Goal: Information Seeking & Learning: Learn about a topic

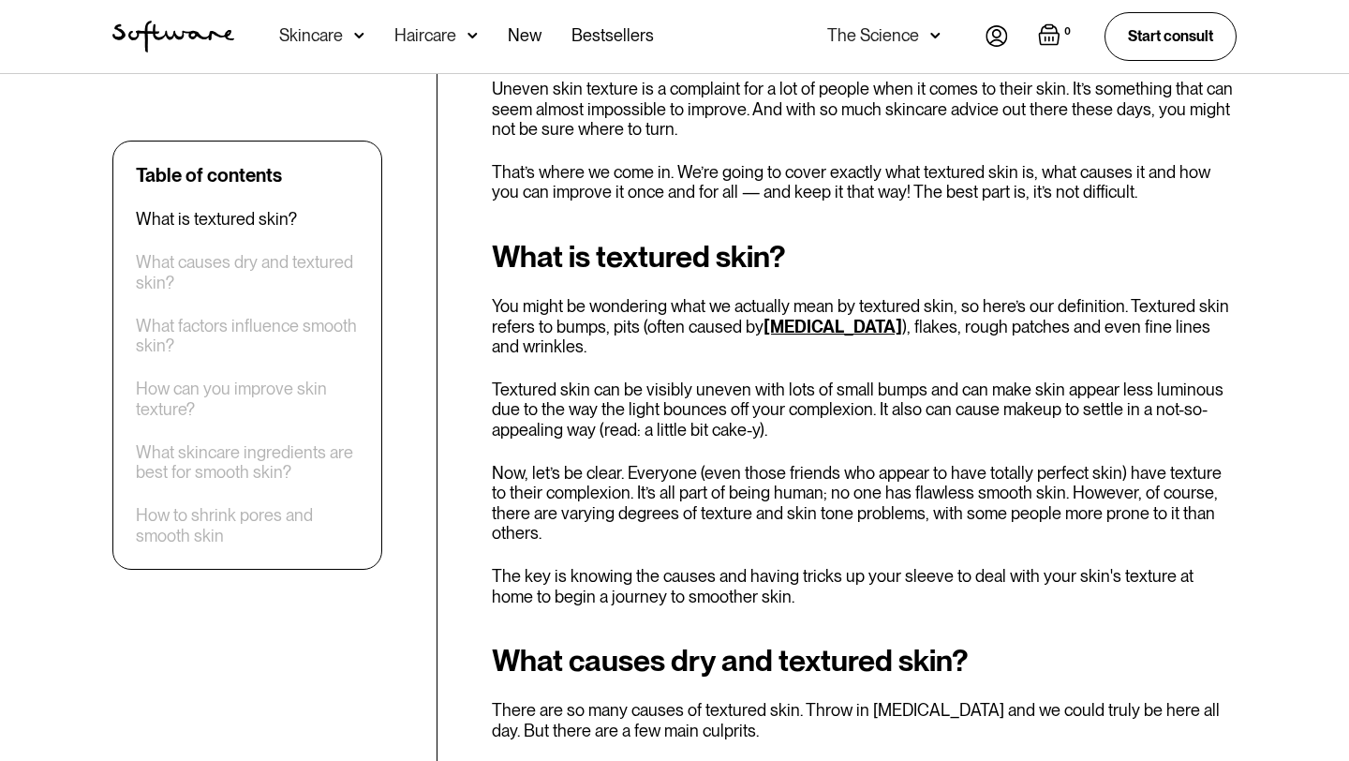
scroll to position [683, 0]
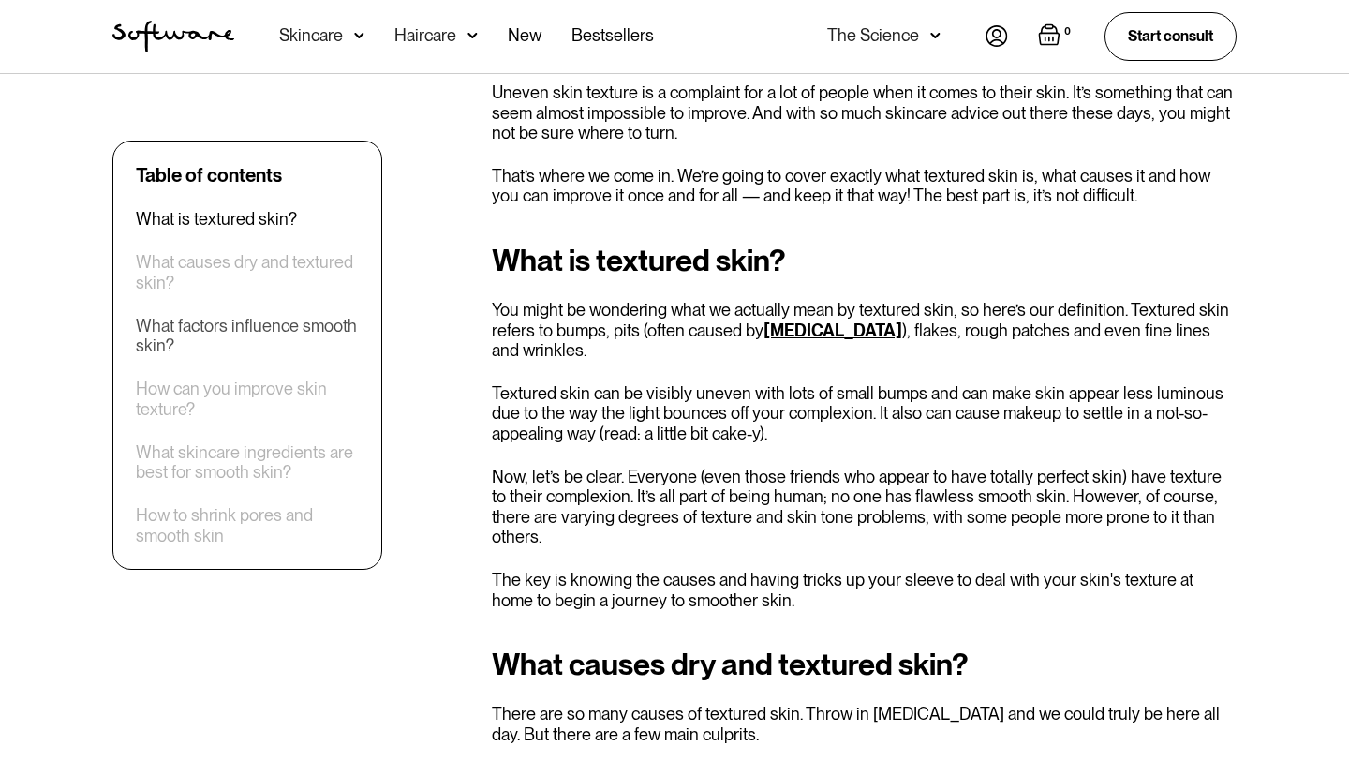
click at [317, 317] on div "What factors influence smooth skin?" at bounding box center [247, 336] width 223 height 40
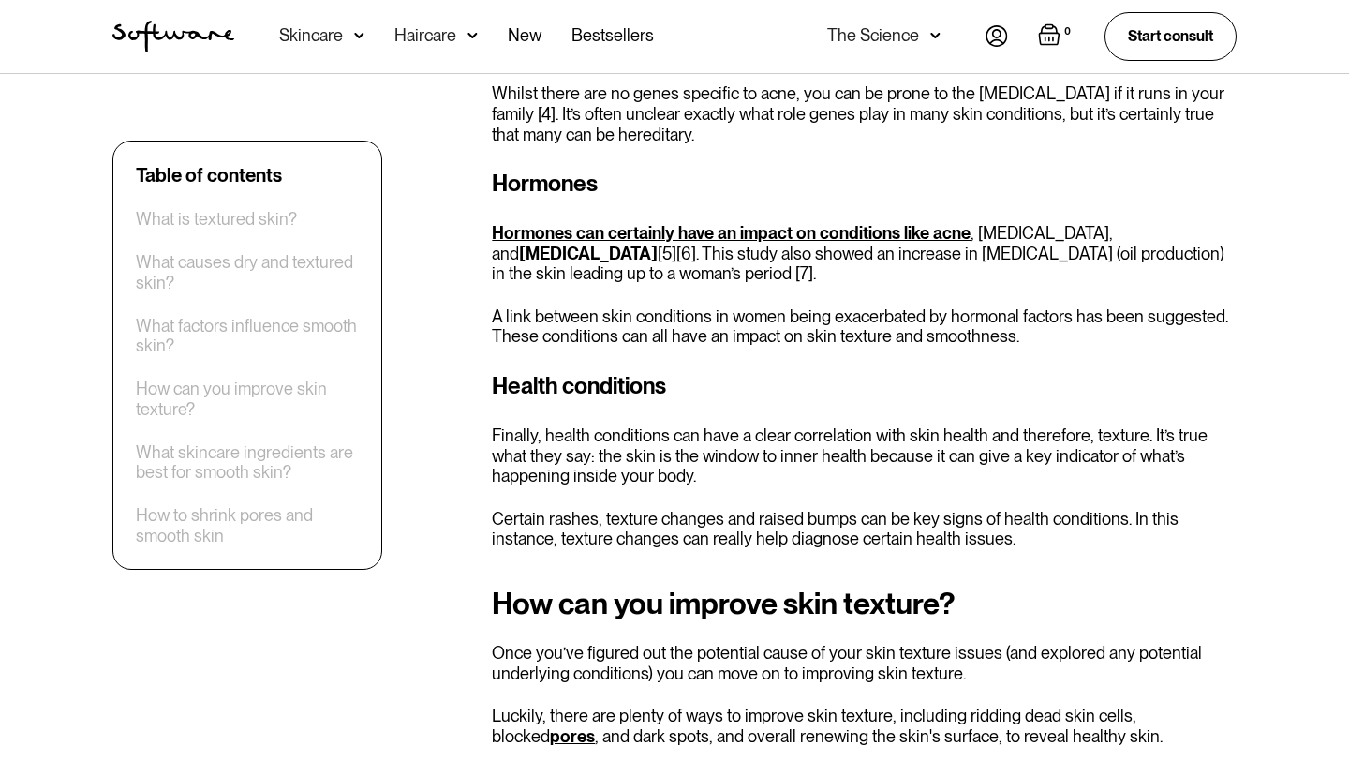
scroll to position [2651, 0]
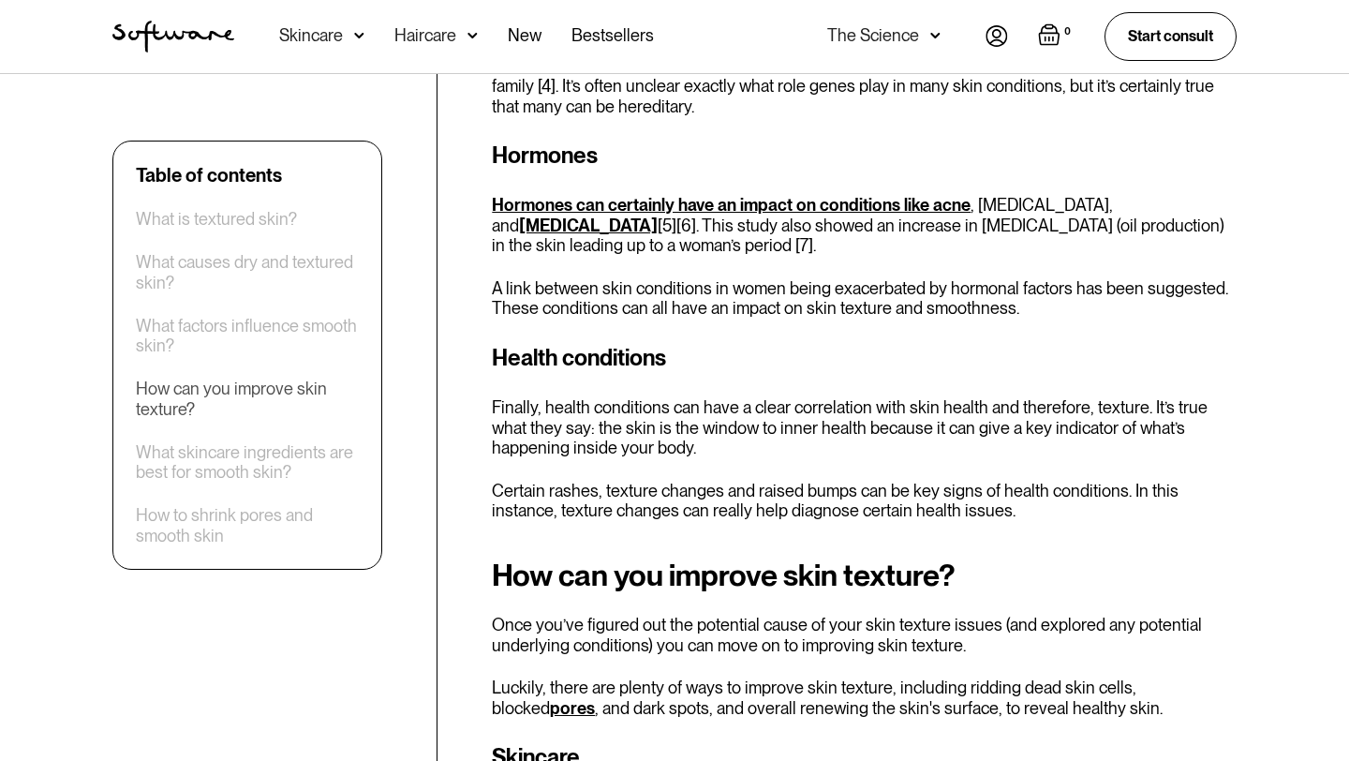
click at [242, 394] on div "How can you improve skin texture?" at bounding box center [247, 398] width 223 height 40
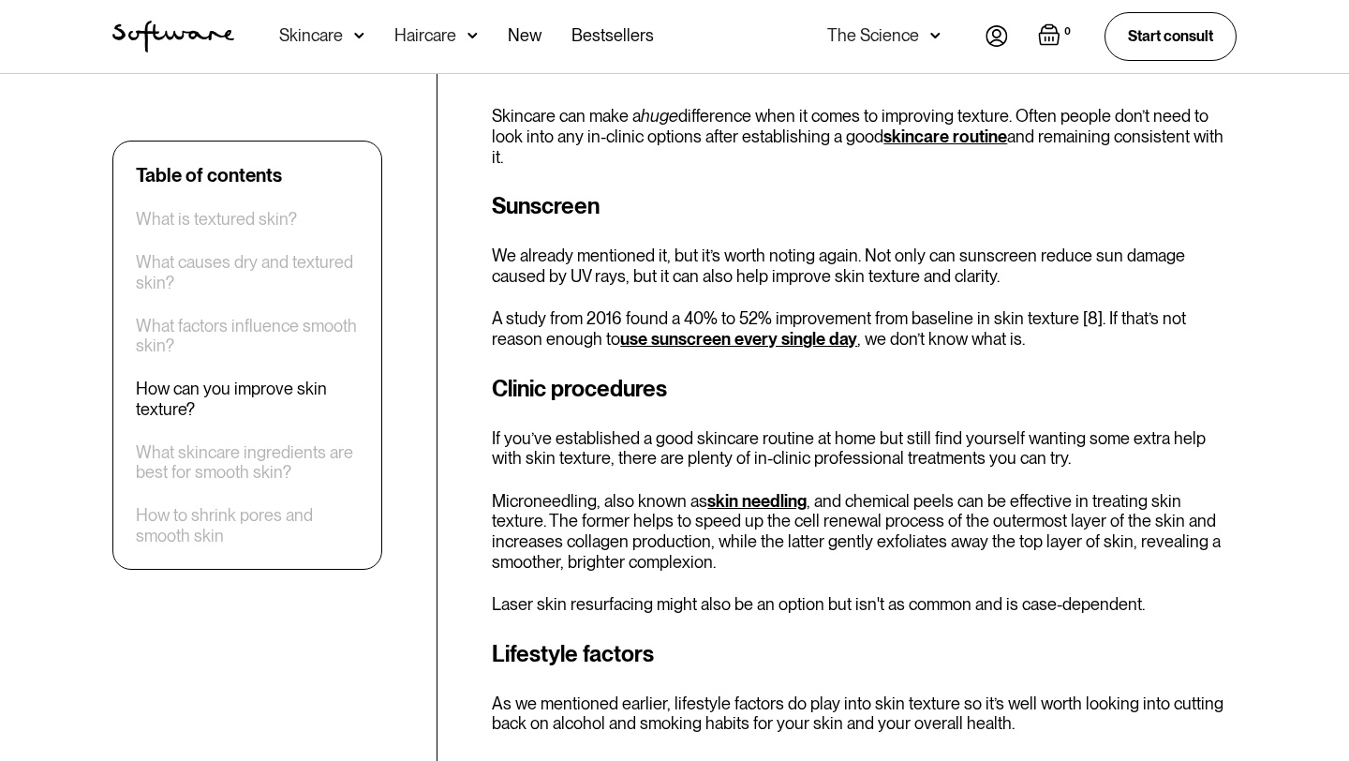
scroll to position [3344, 0]
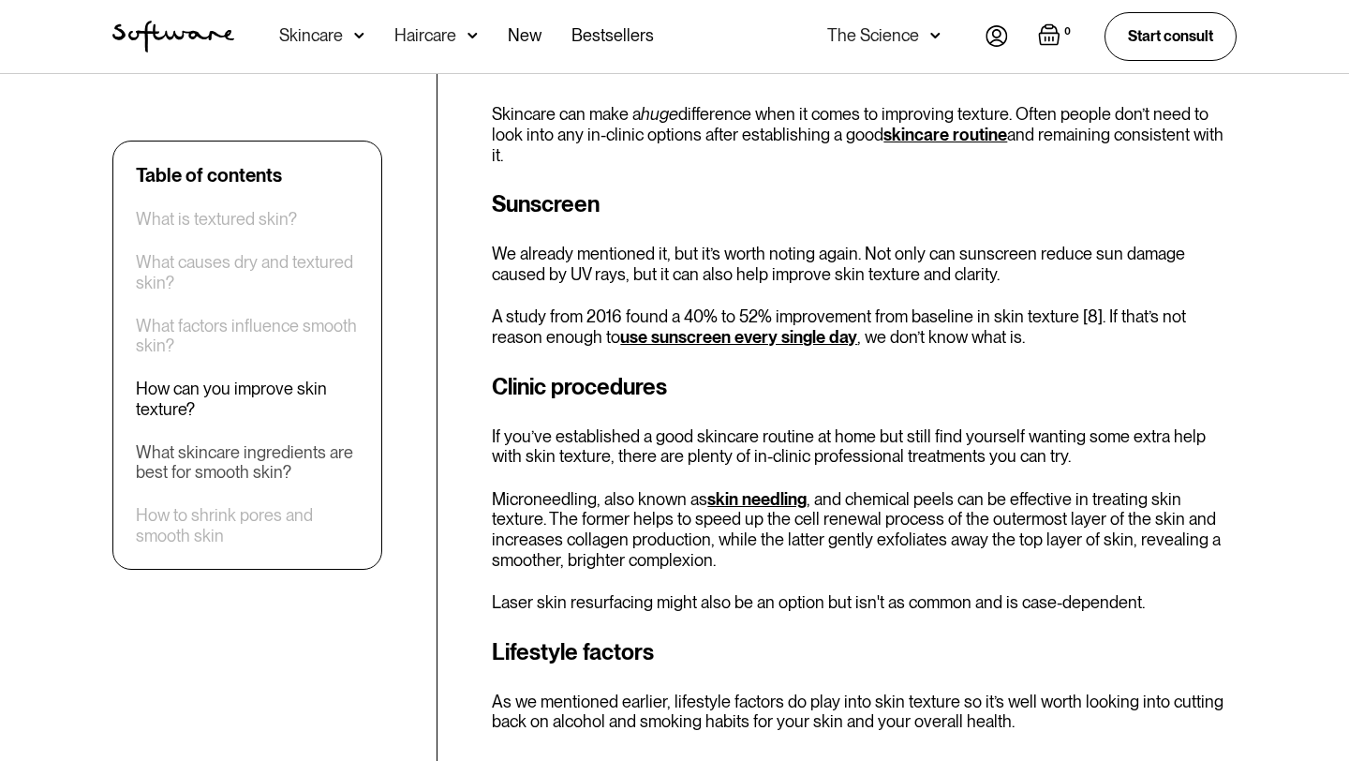
click at [268, 456] on div "What skincare ingredients are best for smooth skin?" at bounding box center [247, 462] width 223 height 40
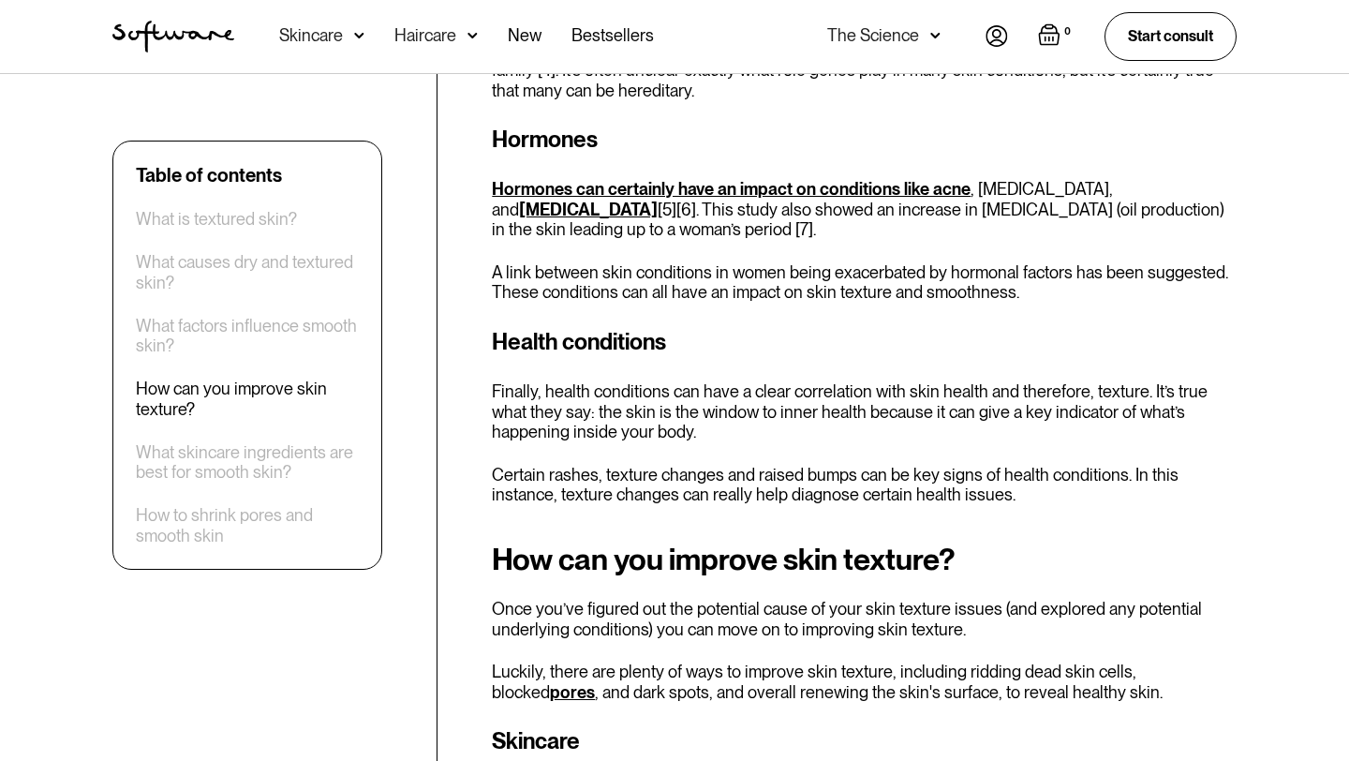
scroll to position [2651, 0]
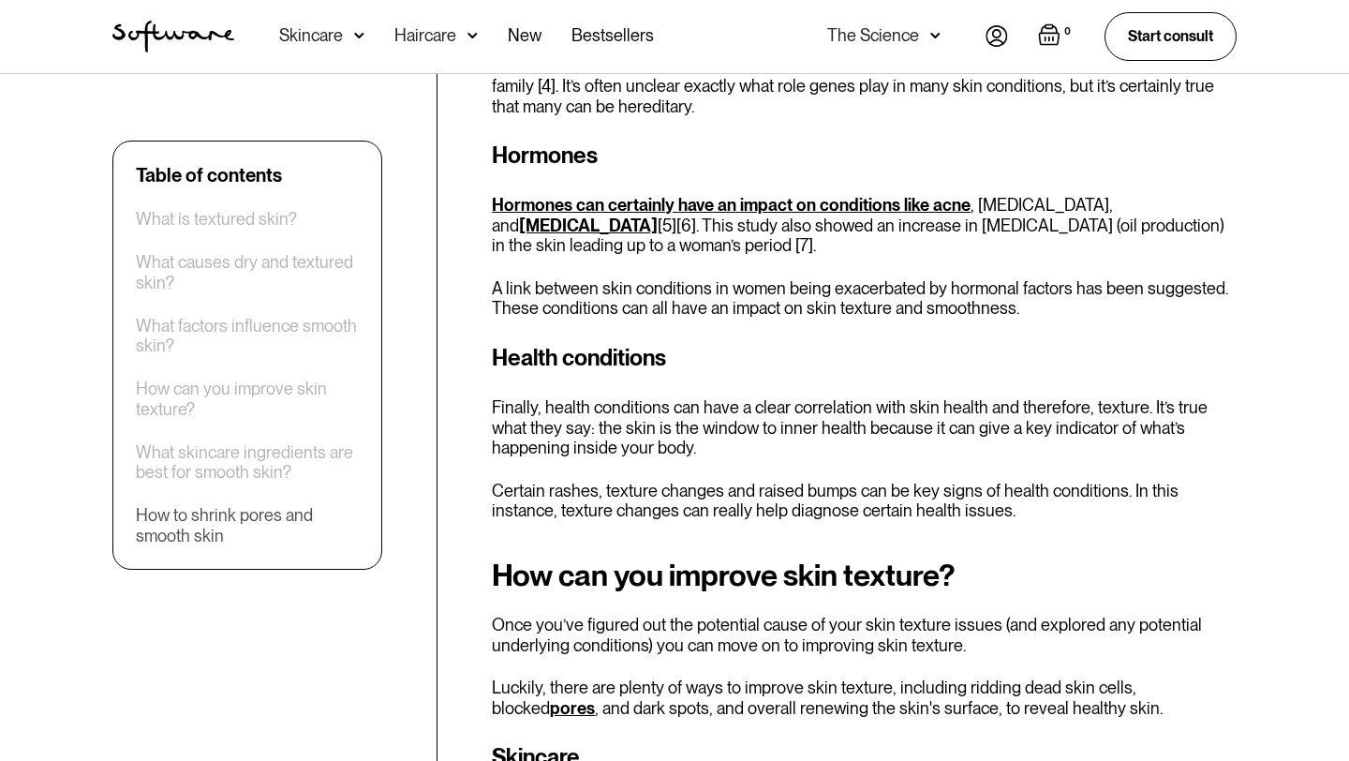
click at [266, 528] on div "How to shrink pores and smooth skin" at bounding box center [247, 525] width 223 height 40
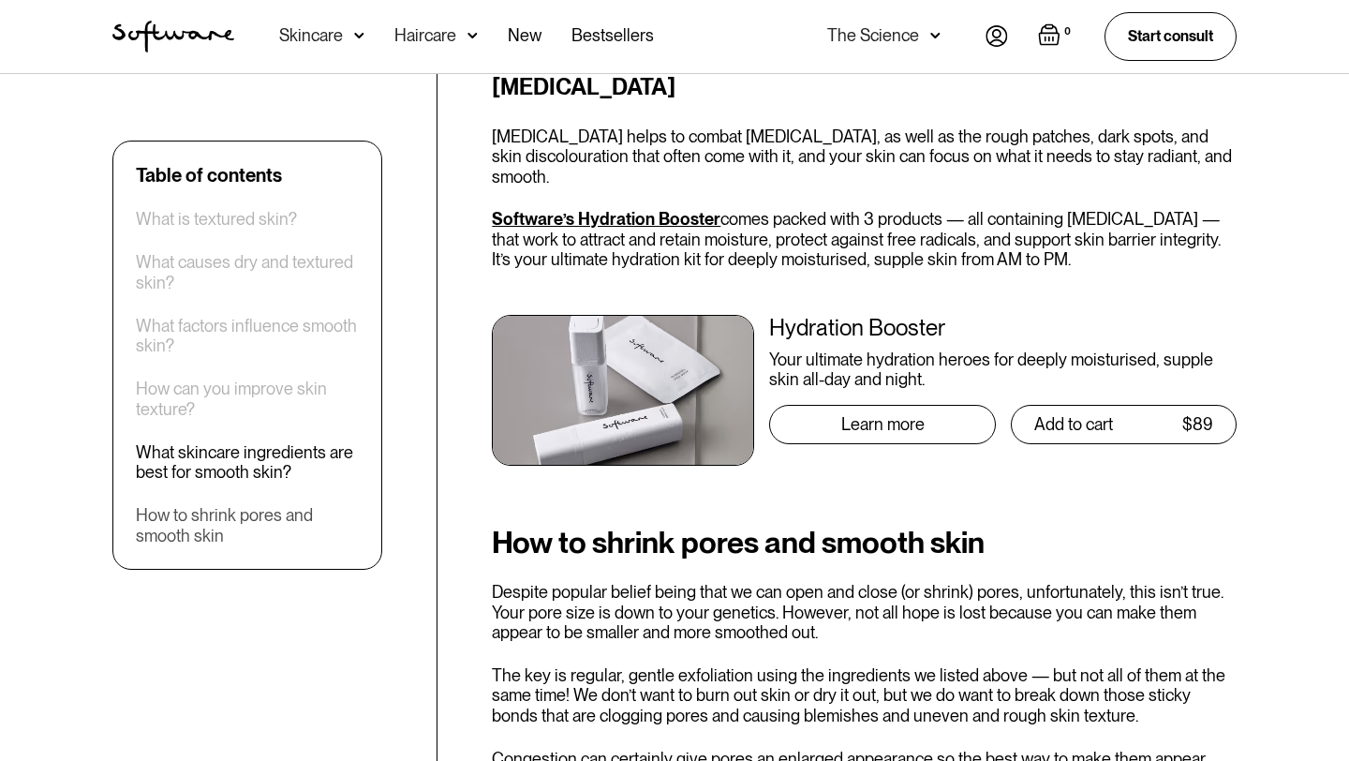
scroll to position [5820, 0]
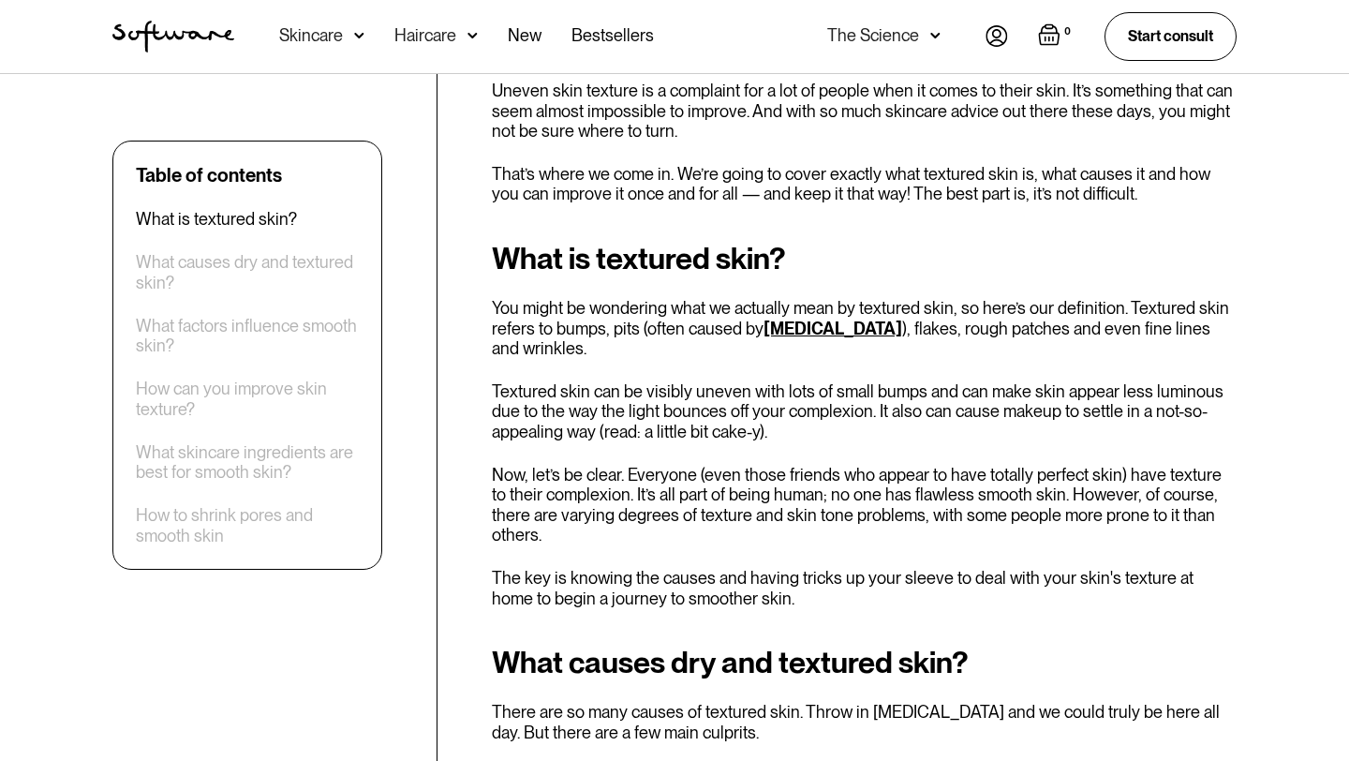
scroll to position [683, 0]
